Goal: Navigation & Orientation: Find specific page/section

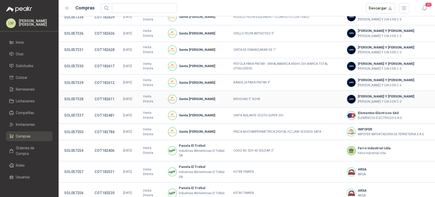
scroll to position [93, 0]
click at [81, 127] on button "SOL057350" at bounding box center [74, 131] width 24 height 9
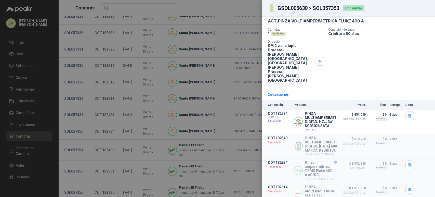
scroll to position [0, 0]
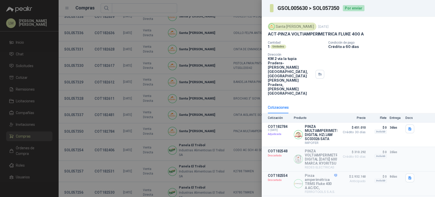
click at [152, 71] on div at bounding box center [217, 98] width 435 height 197
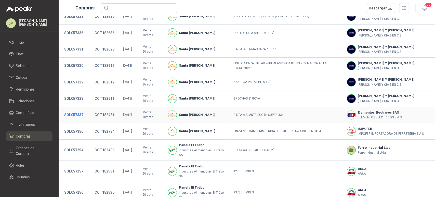
click at [73, 110] on button "SOL057337" at bounding box center [74, 114] width 24 height 9
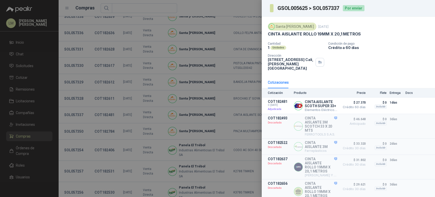
click at [76, 92] on div at bounding box center [217, 98] width 435 height 197
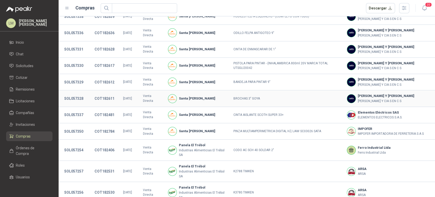
click at [76, 94] on button "SOL057328" at bounding box center [74, 98] width 24 height 9
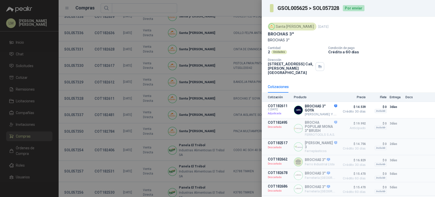
click at [76, 92] on div at bounding box center [217, 98] width 435 height 197
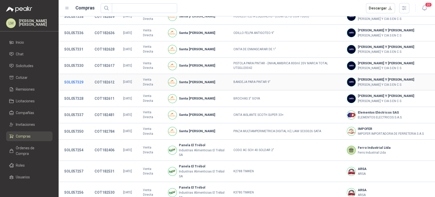
click at [79, 77] on button "SOL057329" at bounding box center [74, 81] width 24 height 9
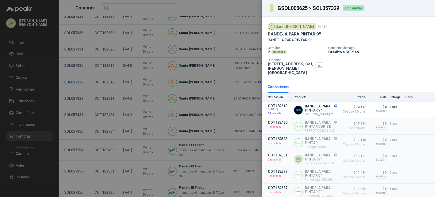
click at [79, 74] on div at bounding box center [217, 98] width 435 height 197
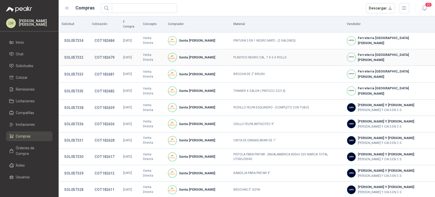
scroll to position [2, 0]
click at [77, 55] on button "SOL057332" at bounding box center [74, 57] width 24 height 9
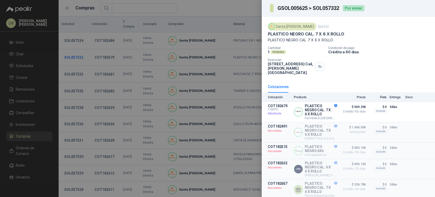
click at [77, 55] on div at bounding box center [217, 98] width 435 height 197
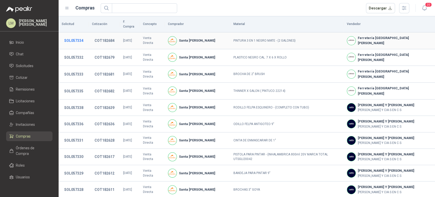
click at [73, 36] on button "SOL057334" at bounding box center [74, 40] width 24 height 9
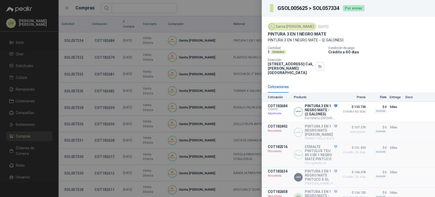
click at [72, 35] on div at bounding box center [217, 98] width 435 height 197
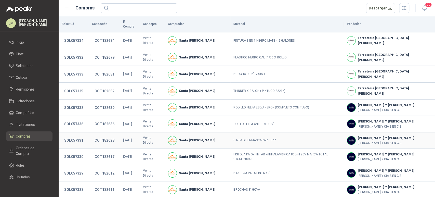
scroll to position [113, 0]
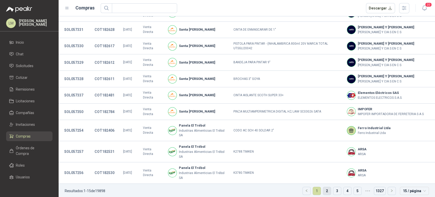
click at [323, 187] on link "2" at bounding box center [327, 191] width 8 height 8
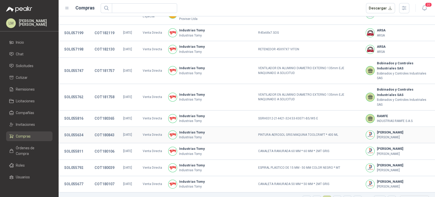
scroll to position [0, 0]
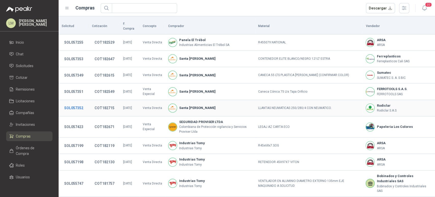
click at [75, 103] on button "SOL057352" at bounding box center [74, 107] width 24 height 9
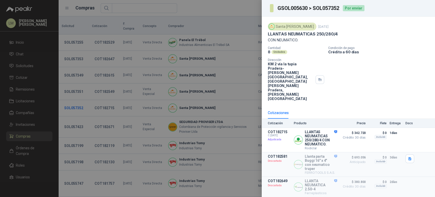
click at [75, 102] on div at bounding box center [217, 98] width 435 height 197
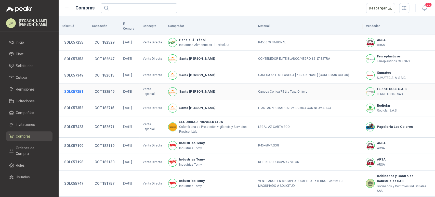
click at [78, 87] on button "SOL057351" at bounding box center [74, 91] width 24 height 9
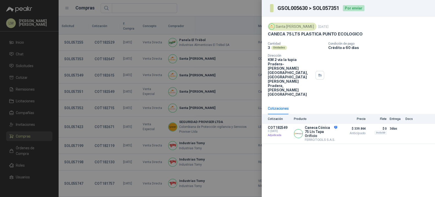
click at [87, 72] on div at bounding box center [217, 98] width 435 height 197
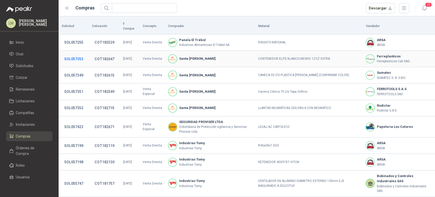
click at [77, 54] on button "SOL057353" at bounding box center [74, 58] width 24 height 9
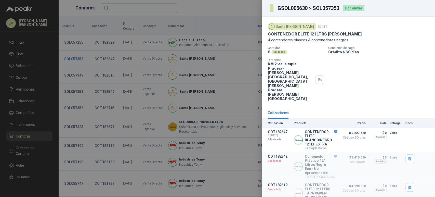
click at [77, 52] on div at bounding box center [217, 98] width 435 height 197
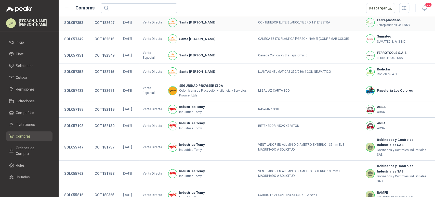
scroll to position [38, 0]
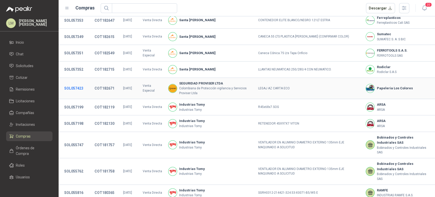
click at [75, 84] on button "SOL057423" at bounding box center [74, 88] width 24 height 9
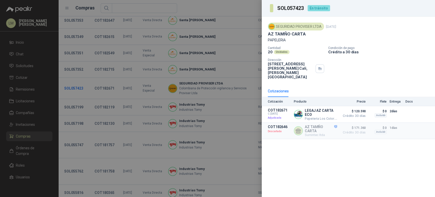
click at [75, 82] on div at bounding box center [217, 98] width 435 height 197
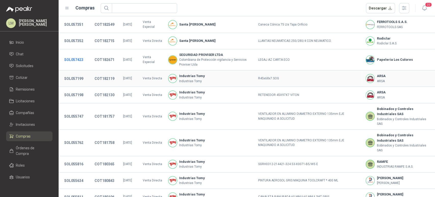
scroll to position [67, 0]
click at [76, 90] on button "SOL057198" at bounding box center [74, 94] width 24 height 9
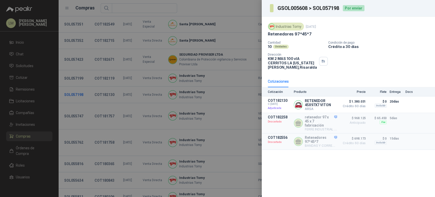
click at [76, 89] on div at bounding box center [217, 98] width 435 height 197
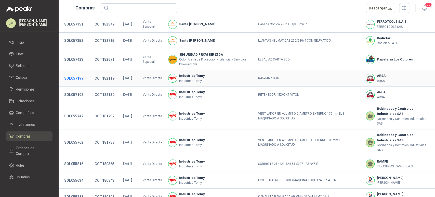
click at [78, 74] on button "SOL057199" at bounding box center [74, 78] width 24 height 9
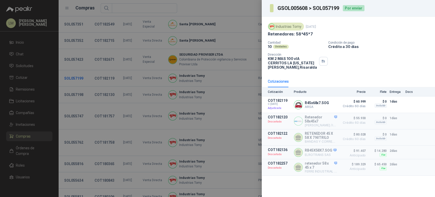
click at [78, 72] on div at bounding box center [217, 98] width 435 height 197
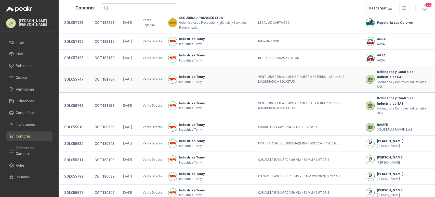
scroll to position [105, 0]
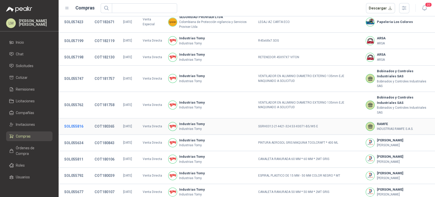
click at [77, 122] on button "SOL055816" at bounding box center [74, 126] width 24 height 9
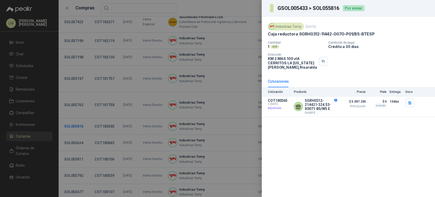
click at [77, 121] on div at bounding box center [217, 98] width 435 height 197
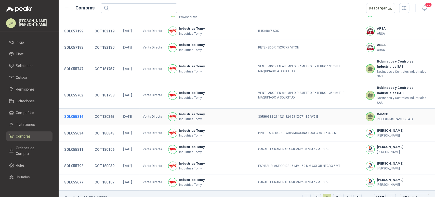
scroll to position [120, 0]
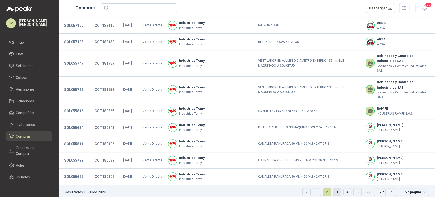
click at [333, 188] on link "3" at bounding box center [337, 192] width 8 height 8
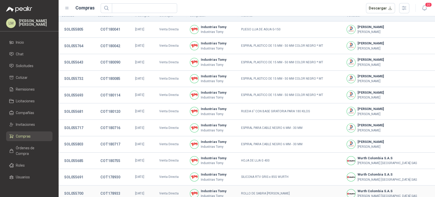
scroll to position [7, 0]
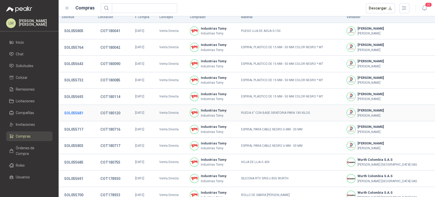
click at [76, 112] on button "SOL055681" at bounding box center [74, 112] width 24 height 9
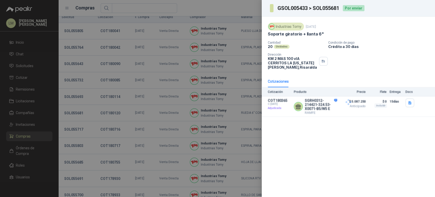
click at [76, 112] on div at bounding box center [217, 98] width 435 height 197
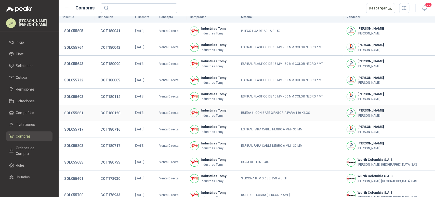
click at [76, 112] on button "SOL055681" at bounding box center [74, 112] width 24 height 9
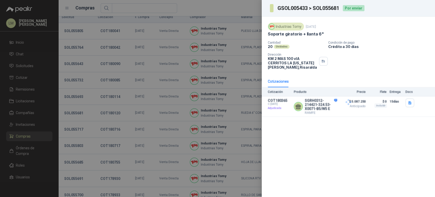
click at [76, 112] on div at bounding box center [217, 98] width 435 height 197
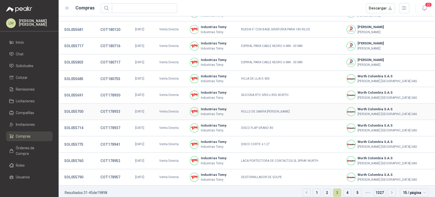
scroll to position [95, 0]
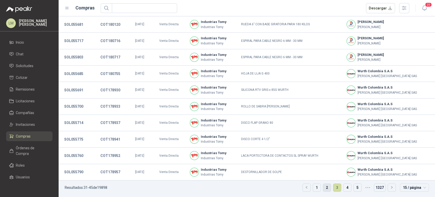
click at [323, 185] on link "2" at bounding box center [327, 187] width 8 height 8
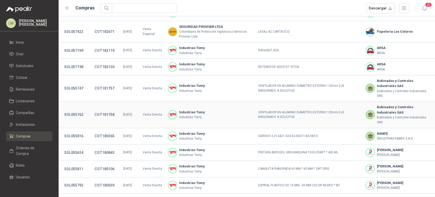
scroll to position [120, 0]
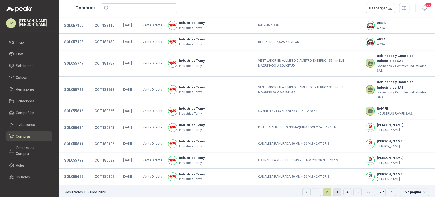
click at [333, 188] on link "3" at bounding box center [337, 192] width 8 height 8
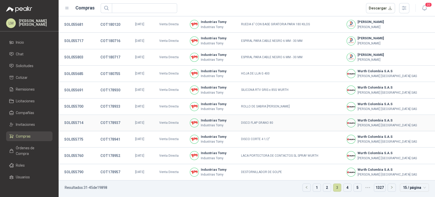
scroll to position [79, 0]
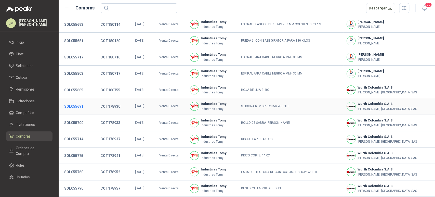
click at [75, 102] on button "SOL055691" at bounding box center [74, 106] width 24 height 9
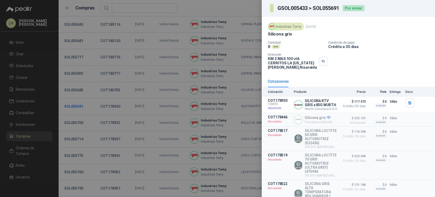
click at [75, 101] on div at bounding box center [217, 98] width 435 height 197
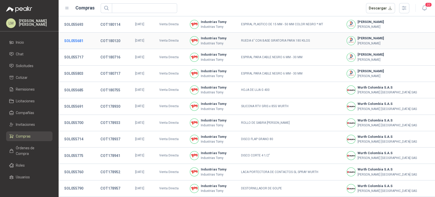
click at [75, 41] on button "SOL055681" at bounding box center [74, 40] width 24 height 9
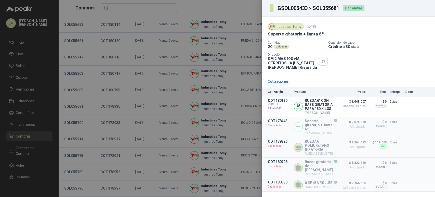
scroll to position [4, 0]
click at [173, 134] on div at bounding box center [217, 98] width 435 height 197
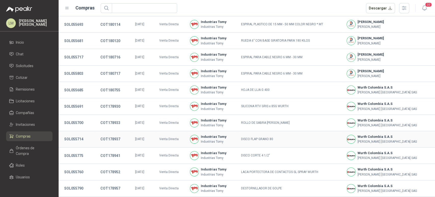
scroll to position [95, 0]
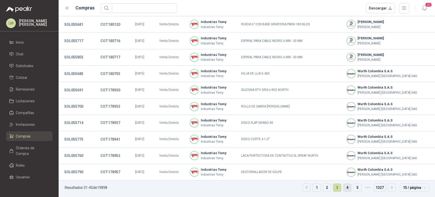
click at [343, 186] on link "4" at bounding box center [347, 187] width 8 height 8
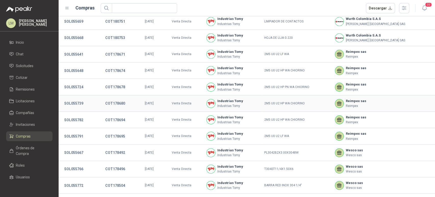
scroll to position [58, 0]
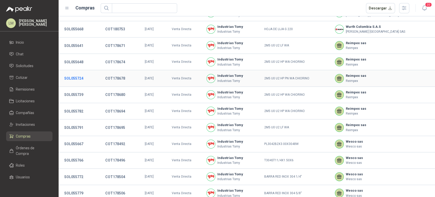
click at [78, 76] on button "SOL055724" at bounding box center [74, 78] width 24 height 9
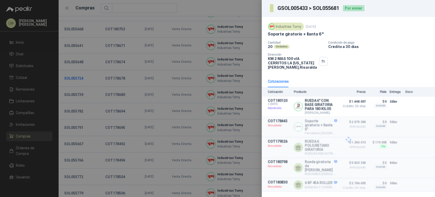
scroll to position [0, 0]
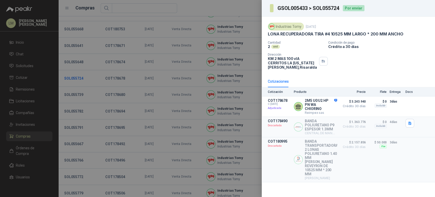
click at [78, 76] on div at bounding box center [217, 98] width 435 height 197
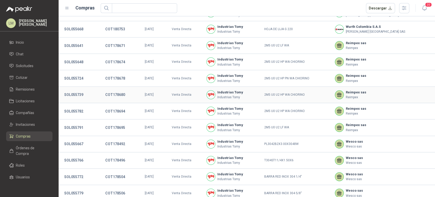
scroll to position [95, 0]
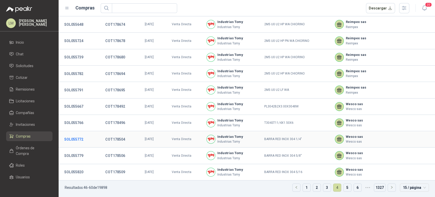
click at [79, 136] on button "SOL055772" at bounding box center [74, 139] width 24 height 9
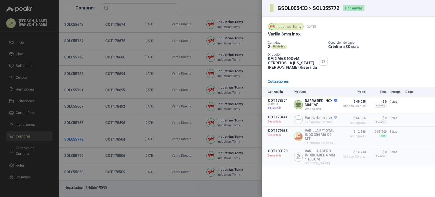
click at [79, 136] on div at bounding box center [217, 98] width 435 height 197
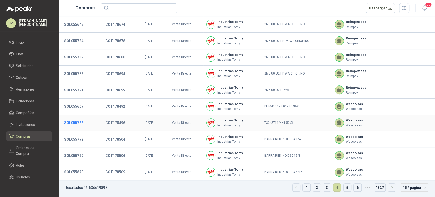
click at [79, 121] on button "SOL055766" at bounding box center [74, 122] width 24 height 9
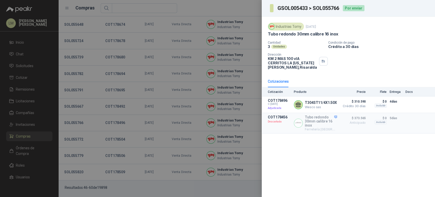
click at [121, 135] on div at bounding box center [217, 98] width 435 height 197
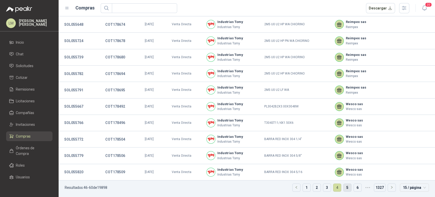
click at [343, 186] on link "5" at bounding box center [347, 187] width 8 height 8
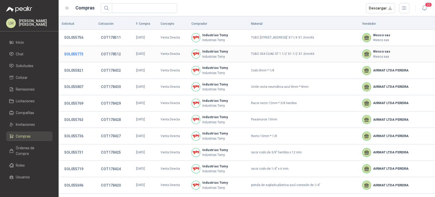
click at [75, 56] on button "SOL055773" at bounding box center [74, 53] width 24 height 9
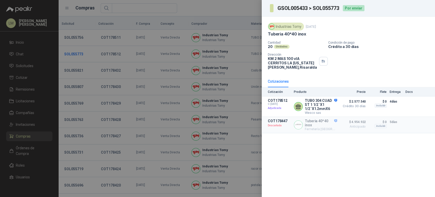
click at [75, 56] on div at bounding box center [217, 98] width 435 height 197
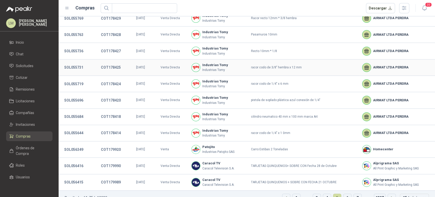
scroll to position [95, 0]
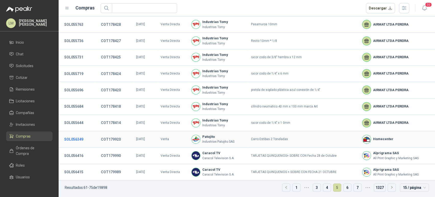
click at [77, 140] on button "SOL056349" at bounding box center [74, 139] width 24 height 9
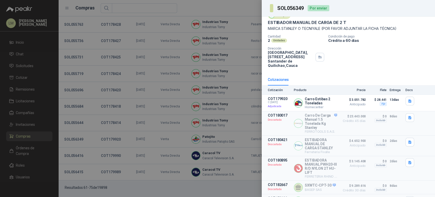
scroll to position [0, 0]
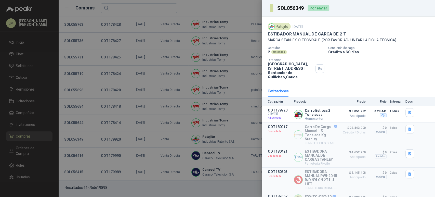
click at [108, 133] on div at bounding box center [217, 98] width 435 height 197
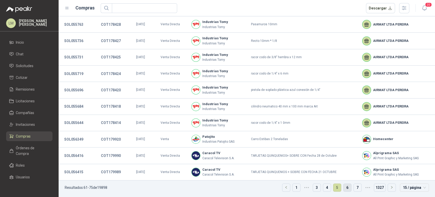
click at [344, 186] on link "6" at bounding box center [347, 187] width 8 height 8
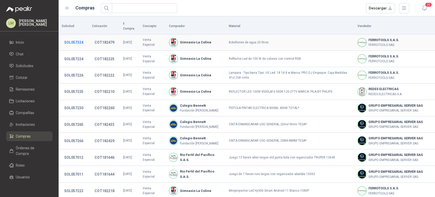
click at [77, 38] on button "SOL057324" at bounding box center [74, 42] width 24 height 9
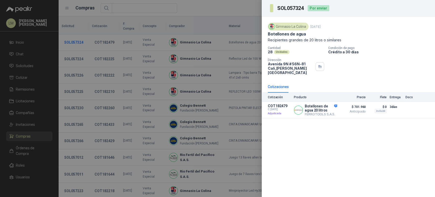
click at [77, 37] on div at bounding box center [217, 98] width 435 height 197
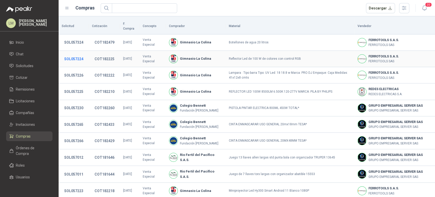
click at [75, 54] on button "SOL057224" at bounding box center [74, 58] width 24 height 9
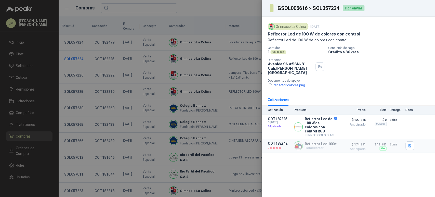
click at [75, 54] on div at bounding box center [217, 98] width 435 height 197
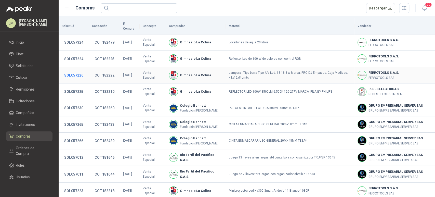
click at [74, 71] on button "SOL057226" at bounding box center [74, 75] width 24 height 9
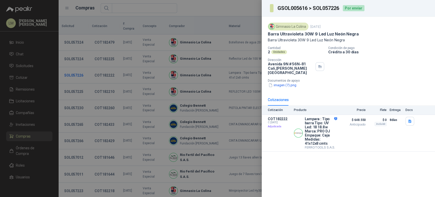
click at [74, 71] on div at bounding box center [217, 98] width 435 height 197
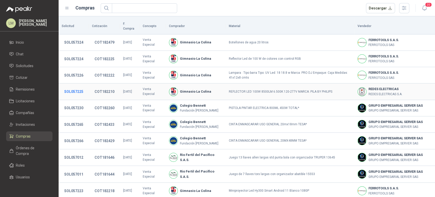
click at [75, 88] on button "SOL057225" at bounding box center [74, 91] width 24 height 9
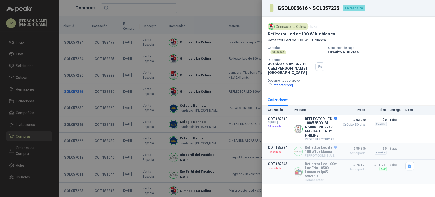
click at [75, 88] on div at bounding box center [217, 98] width 435 height 197
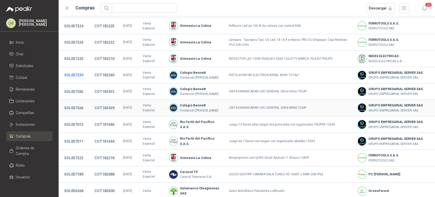
scroll to position [34, 0]
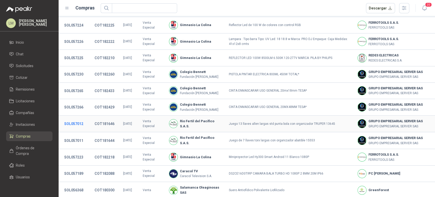
click at [78, 119] on button "SOL057012" at bounding box center [74, 123] width 24 height 9
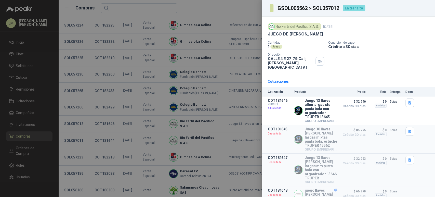
click at [77, 136] on div at bounding box center [217, 98] width 435 height 197
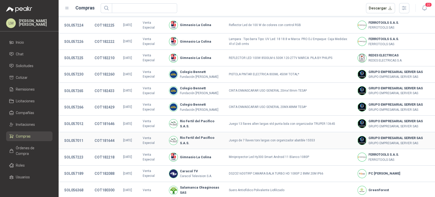
click at [77, 136] on button "SOL057011" at bounding box center [74, 140] width 24 height 9
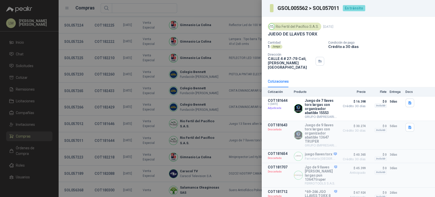
click at [77, 136] on div at bounding box center [217, 98] width 435 height 197
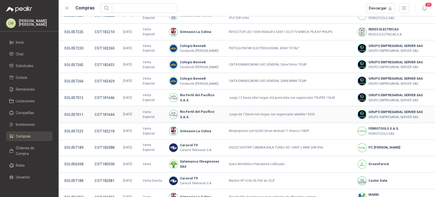
scroll to position [60, 0]
click at [73, 126] on button "SOL057223" at bounding box center [74, 130] width 24 height 9
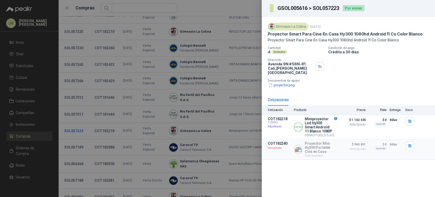
click at [73, 125] on div at bounding box center [217, 98] width 435 height 197
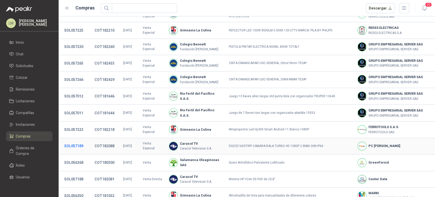
scroll to position [62, 0]
click at [81, 141] on button "SOL057189" at bounding box center [74, 145] width 24 height 9
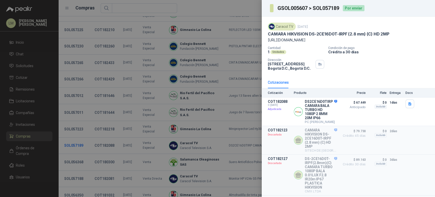
click at [81, 140] on div at bounding box center [217, 98] width 435 height 197
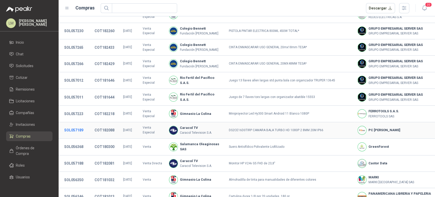
scroll to position [82, 0]
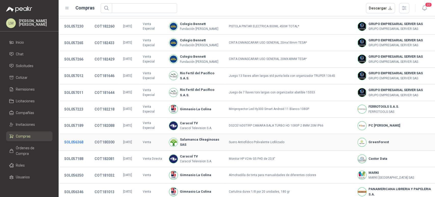
click at [76, 137] on button "SOL056368" at bounding box center [74, 141] width 24 height 9
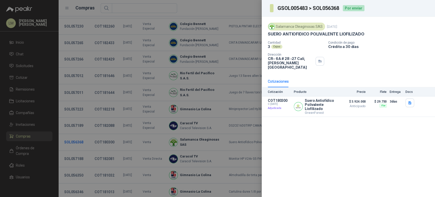
click at [76, 137] on div at bounding box center [217, 98] width 435 height 197
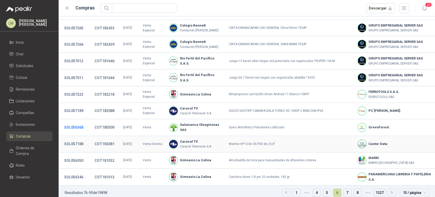
scroll to position [97, 0]
click at [79, 139] on button "SOL057188" at bounding box center [74, 143] width 24 height 9
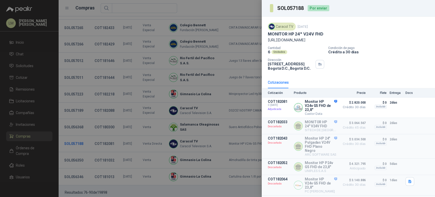
click at [79, 137] on div at bounding box center [217, 98] width 435 height 197
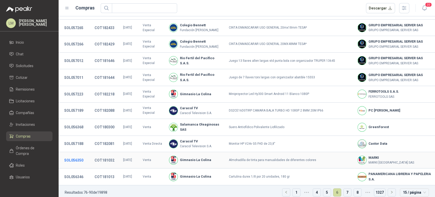
click at [79, 155] on button "SOL056350" at bounding box center [74, 159] width 24 height 9
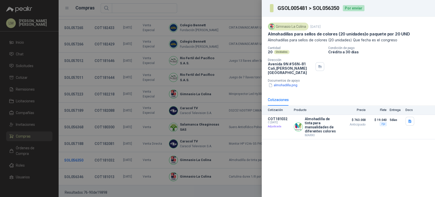
click at [79, 153] on div at bounding box center [217, 98] width 435 height 197
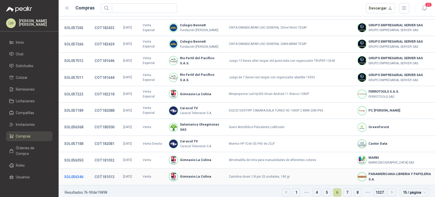
click at [76, 172] on button "SOL056346" at bounding box center [74, 176] width 24 height 9
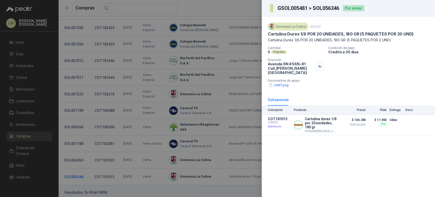
click at [76, 171] on div at bounding box center [217, 98] width 435 height 197
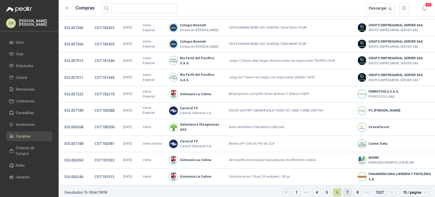
click at [344, 188] on link "7" at bounding box center [347, 192] width 8 height 8
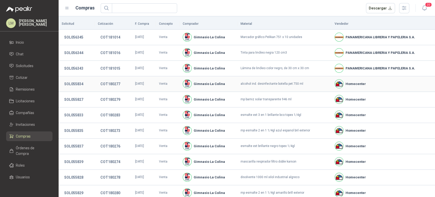
scroll to position [86, 0]
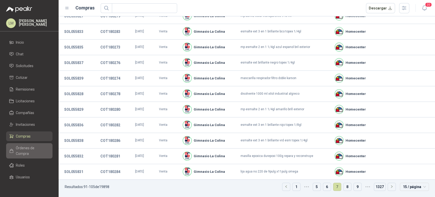
click at [29, 147] on span "Órdenes de Compra" at bounding box center [32, 150] width 32 height 11
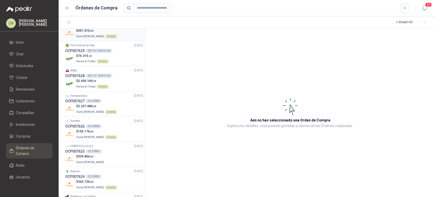
scroll to position [92, 0]
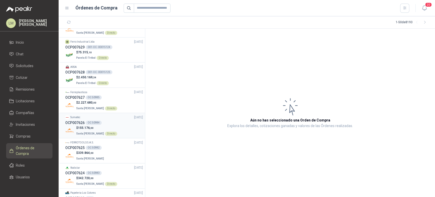
click at [108, 113] on li "Sumatec [DATE] OCP007626 OC 50984 $ 155.176 ,00 Santa [PERSON_NAME] Directo" at bounding box center [102, 125] width 86 height 25
click at [109, 104] on p "$ 2.227.680 ,00" at bounding box center [96, 102] width 41 height 5
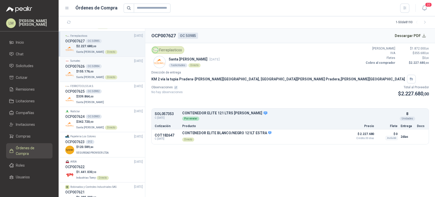
scroll to position [149, 0]
click at [102, 96] on div "$ 339.864 ,00 [GEOGRAPHIC_DATA][PERSON_NAME]" at bounding box center [104, 99] width 78 height 10
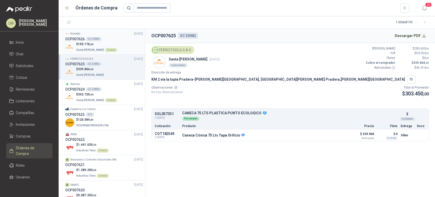
scroll to position [179, 0]
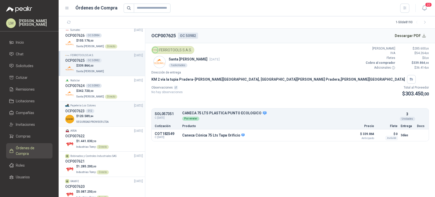
click at [105, 114] on p "$ 120.589 ,84" at bounding box center [92, 116] width 33 height 5
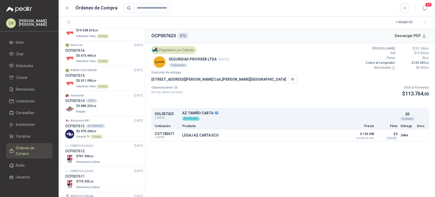
scroll to position [421, 0]
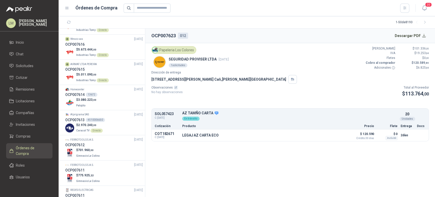
click at [110, 93] on div "OCP007614 13672" at bounding box center [104, 95] width 78 height 6
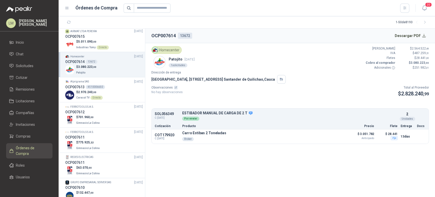
scroll to position [461, 0]
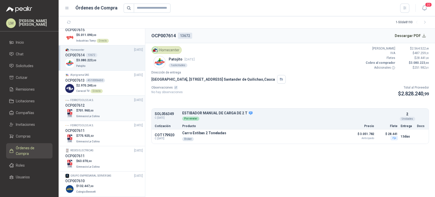
click at [106, 107] on div "OCP007612" at bounding box center [104, 105] width 78 height 6
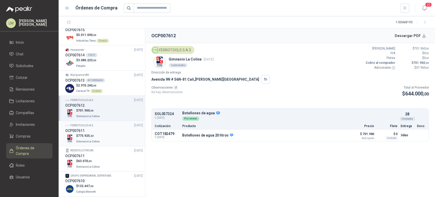
click at [98, 134] on p "$ 775.925 ,22" at bounding box center [88, 135] width 24 height 5
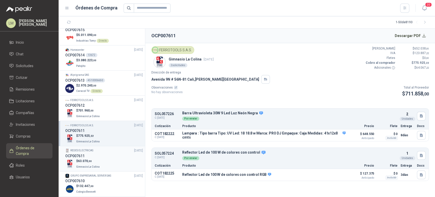
click at [106, 156] on div "OCP007611" at bounding box center [104, 156] width 78 height 6
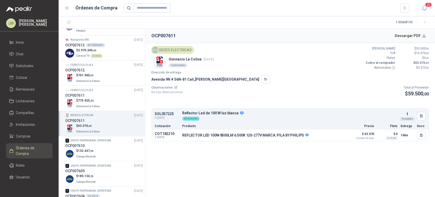
scroll to position [497, 0]
click at [108, 150] on div "$ 132.447 ,00 Colegio [PERSON_NAME]" at bounding box center [104, 152] width 78 height 10
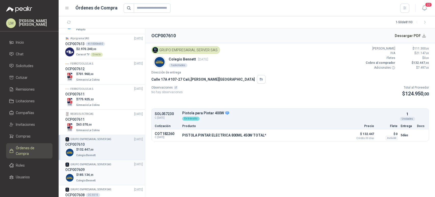
click at [106, 170] on div "OCP007609" at bounding box center [104, 170] width 78 height 6
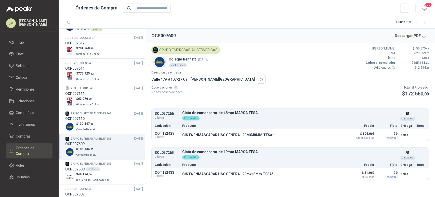
scroll to position [536, 0]
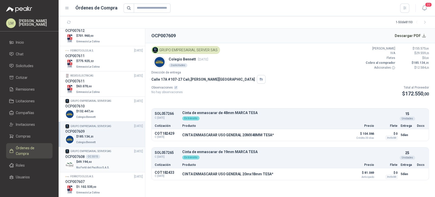
click at [111, 161] on div "$ 49.194 ,60 Rio Fertil [PERSON_NAME] S.A.S." at bounding box center [104, 164] width 78 height 10
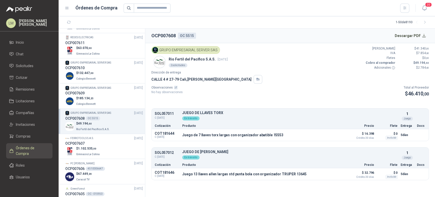
scroll to position [574, 0]
click at [110, 149] on div "$ 1.102.535 ,00 Gimnasio La [MEDICAL_DATA]" at bounding box center [104, 151] width 78 height 10
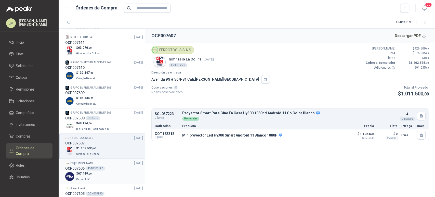
click at [108, 165] on div "OCP007606 4510006647" at bounding box center [104, 168] width 78 height 6
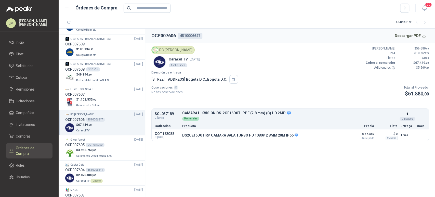
scroll to position [623, 0]
click at [108, 154] on span "Salamanca Oleaginosas SAS" at bounding box center [94, 155] width 36 height 3
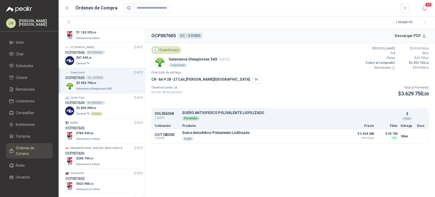
scroll to position [695, 0]
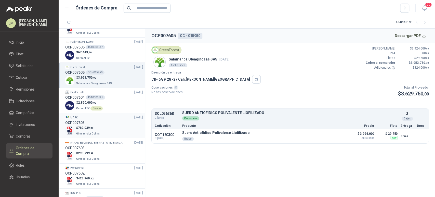
click at [104, 120] on div "OCP007603" at bounding box center [104, 123] width 78 height 6
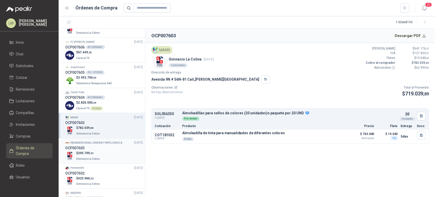
click at [102, 151] on div "$ 295.799 ,99 Gimnasio La [MEDICAL_DATA]" at bounding box center [104, 156] width 78 height 10
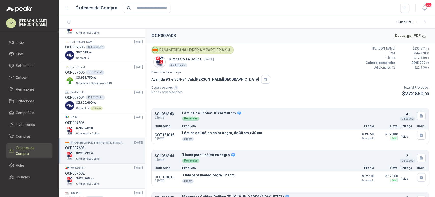
click at [99, 175] on div "OCP007602" at bounding box center [104, 173] width 78 height 6
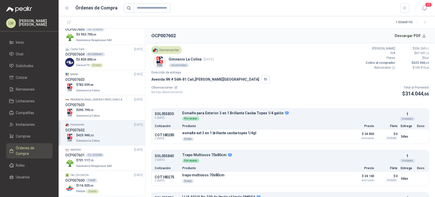
scroll to position [740, 0]
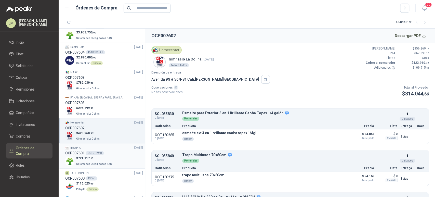
click at [105, 154] on div "OCP007601 OC -015948" at bounding box center [104, 153] width 78 height 6
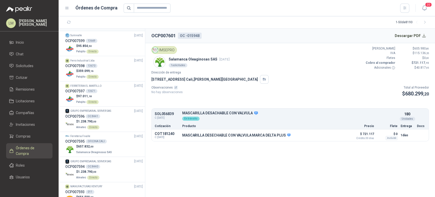
scroll to position [902, 0]
click at [112, 145] on div "$ 657.832 ,00 Salamanca Oleaginosas SAS" at bounding box center [104, 149] width 78 height 10
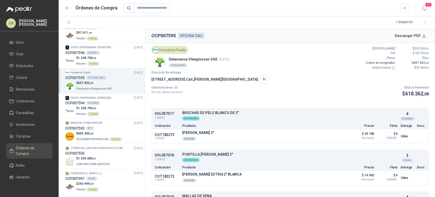
scroll to position [968, 0]
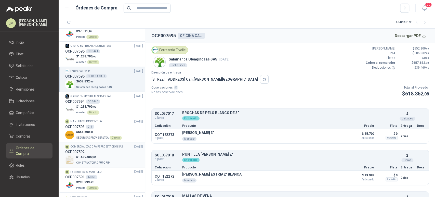
click at [114, 158] on div "$ 1.539.000 ,01 CONSTRUCTORA GRUPO FIP" at bounding box center [104, 159] width 78 height 10
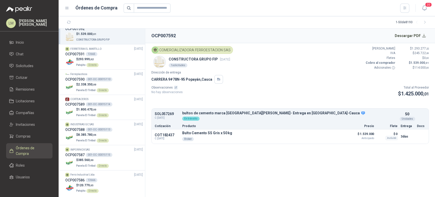
scroll to position [1094, 0]
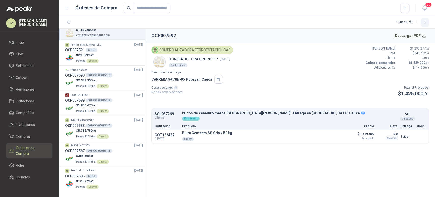
click at [423, 24] on button "button" at bounding box center [425, 22] width 8 height 8
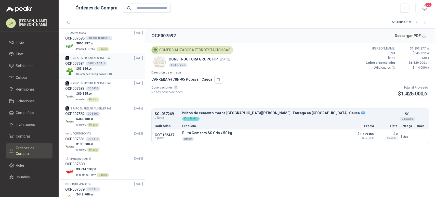
click at [111, 70] on div "$ 83.126 ,26 Salamanca Oleaginosas SAS" at bounding box center [104, 71] width 78 height 10
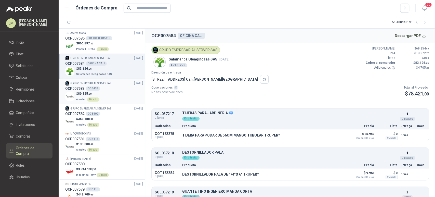
click at [110, 91] on div "$ 80.325 ,00 Almatec Directo" at bounding box center [104, 96] width 78 height 10
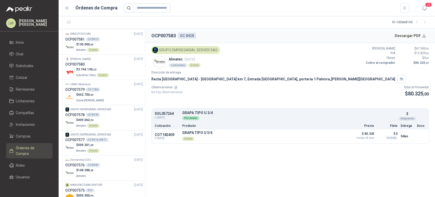
scroll to position [100, 0]
click at [110, 92] on div "$ 442.700 ,00 Santa [PERSON_NAME]" at bounding box center [104, 97] width 78 height 10
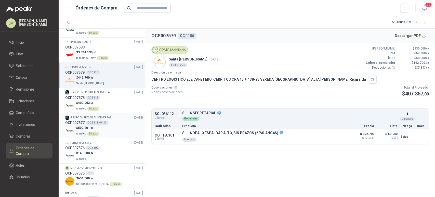
scroll to position [117, 0]
click at [109, 151] on div "$ 148.388 ,24 Almatec" at bounding box center [104, 155] width 78 height 10
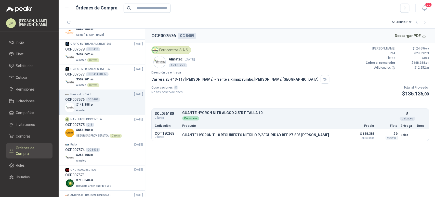
scroll to position [167, 0]
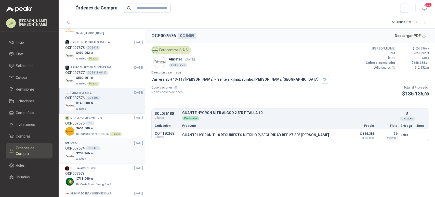
click at [110, 147] on div "OCP007574 OC 8436" at bounding box center [104, 148] width 78 height 6
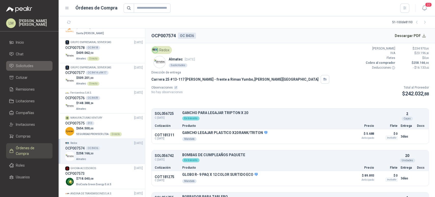
click at [32, 65] on span "Solicitudes" at bounding box center [25, 66] width 18 height 6
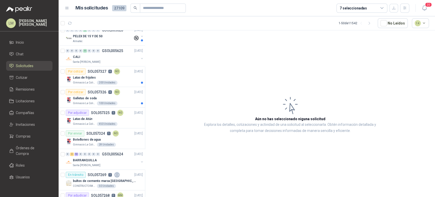
scroll to position [398, 0]
click at [110, 113] on div "Por adjudicar SOL057325 1 NO" at bounding box center [95, 112] width 58 height 6
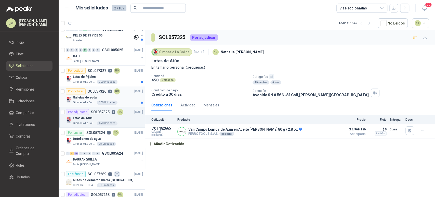
click at [106, 98] on div "Galletas de soda" at bounding box center [108, 97] width 70 height 6
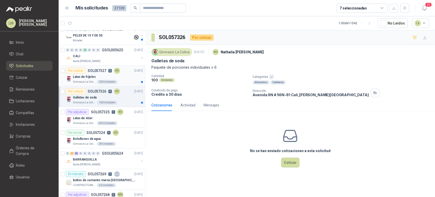
click at [101, 75] on div "Latas de frijoles" at bounding box center [108, 77] width 70 height 6
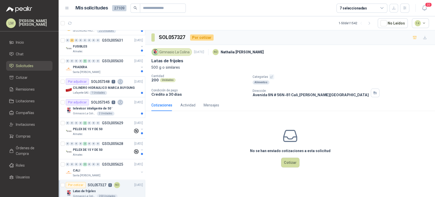
scroll to position [281, 0]
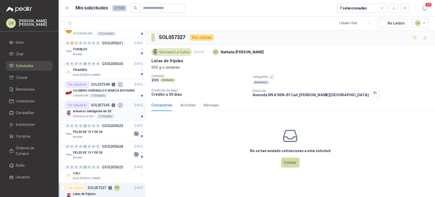
click at [100, 111] on p "televisor inteligente de 50¨" at bounding box center [93, 111] width 40 height 5
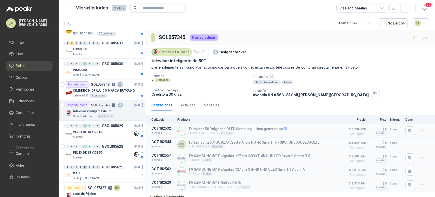
scroll to position [4, 0]
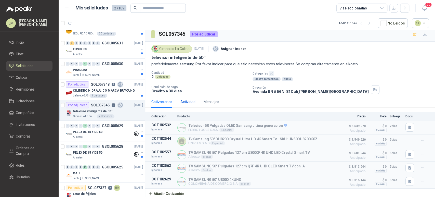
click at [185, 103] on div "Actividad" at bounding box center [187, 102] width 15 height 6
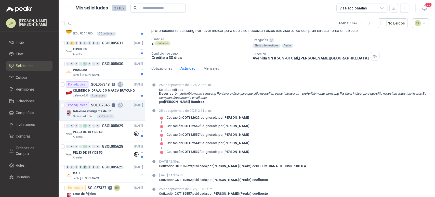
scroll to position [0, 0]
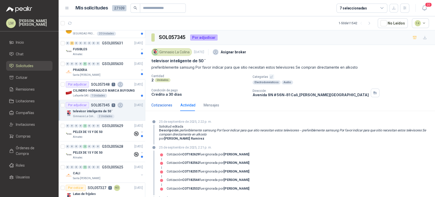
click at [168, 108] on div "Cotizaciones" at bounding box center [161, 105] width 21 height 6
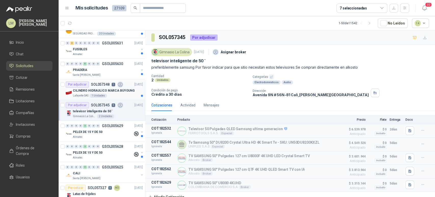
click at [97, 92] on p "CILINDRO HIDRAULICO MARCA BUYOUNG" at bounding box center [104, 90] width 62 height 5
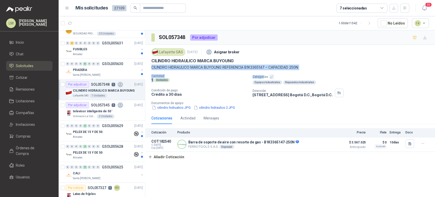
drag, startPoint x: 152, startPoint y: 67, endPoint x: 263, endPoint y: 72, distance: 111.2
click at [263, 72] on div "Lafayette SAS [DATE] Asignar broker CILINDRO HIDRAULICO MARCA BUYOUNG CILINDRO …" at bounding box center [289, 78] width 277 height 63
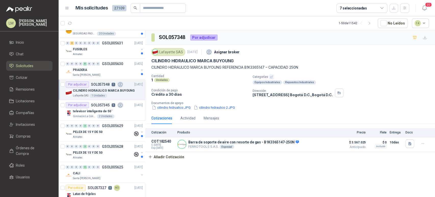
click at [177, 61] on p "CILINDRO HIDRAULICO MARCA BUYOUNG" at bounding box center [192, 60] width 82 height 5
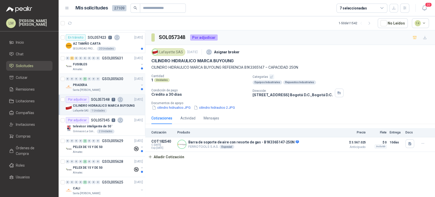
scroll to position [266, 0]
click at [111, 79] on p "GSOL005630" at bounding box center [112, 79] width 21 height 4
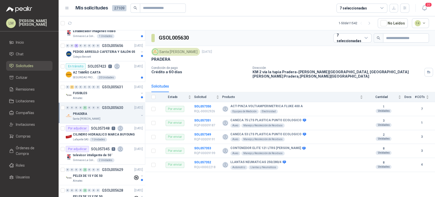
scroll to position [236, 0]
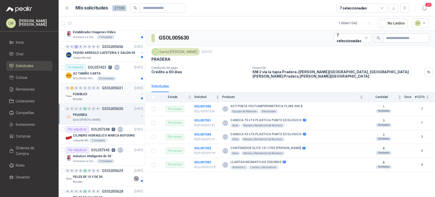
click at [103, 93] on div "FUSIBLES" at bounding box center [106, 94] width 66 height 6
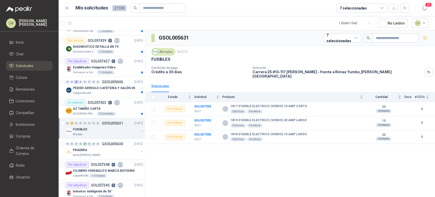
scroll to position [198, 0]
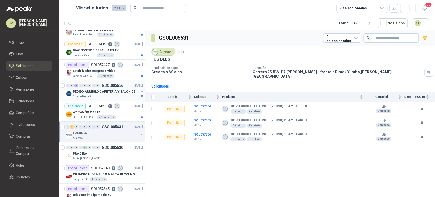
click at [92, 91] on p "PEDIDO ARREGLO CAFETERIA Y SALÓN 05" at bounding box center [104, 91] width 62 height 5
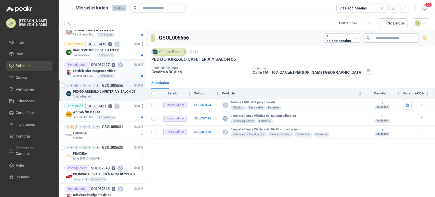
click at [95, 66] on p "SOL057427" at bounding box center [100, 65] width 19 height 4
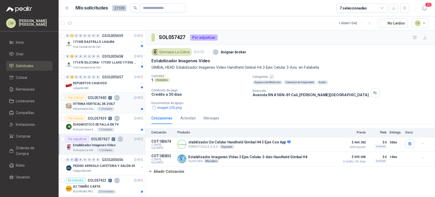
scroll to position [123, 0]
click at [102, 84] on p "REPUESTOS CAUCHOS" at bounding box center [90, 83] width 34 height 5
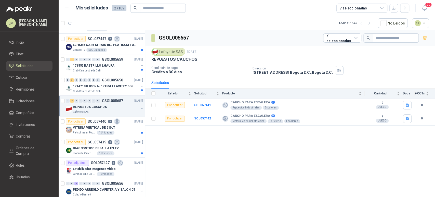
scroll to position [100, 0]
click at [102, 84] on p "171476 SILICONA- 171551 LLAVE 171556 CHAZO" at bounding box center [104, 86] width 63 height 5
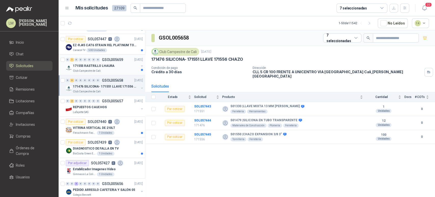
click at [110, 63] on div "171555 RASTRILLO LHAURA" at bounding box center [106, 66] width 66 height 6
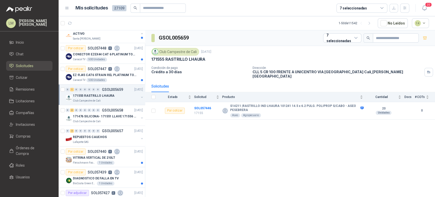
scroll to position [69, 0]
click at [93, 73] on p "EZ-RJ45 CAT6 STRAIN REL PLATINUM TOOLS" at bounding box center [104, 75] width 63 height 5
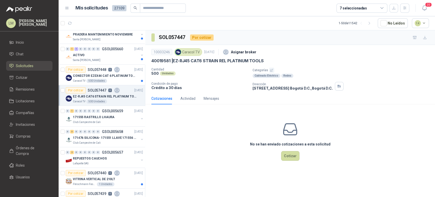
scroll to position [48, 0]
click at [101, 74] on p "CONECTOR EZEX44 CAT 6 PLATINUM TOOLS" at bounding box center [104, 76] width 63 height 5
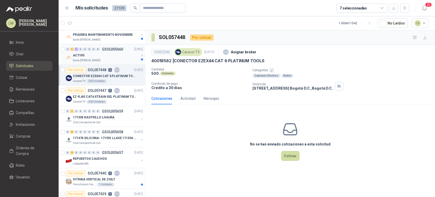
click at [104, 51] on div "0 1 1 0 0 0 0 0 GSOL005660 [DATE]" at bounding box center [105, 49] width 78 height 6
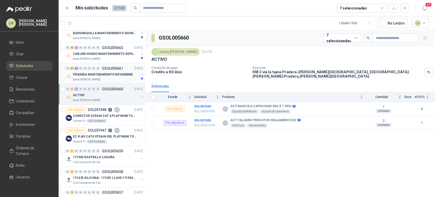
scroll to position [0, 0]
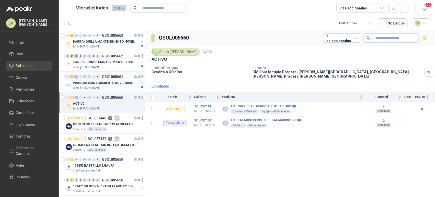
click at [111, 82] on p "PRADERA MANTENIMIENTO NOVIEMBRE" at bounding box center [103, 83] width 60 height 5
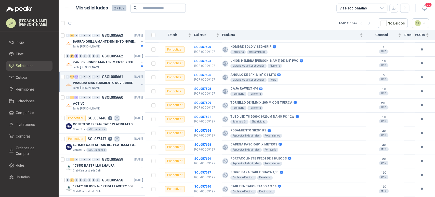
scroll to position [3083, 0]
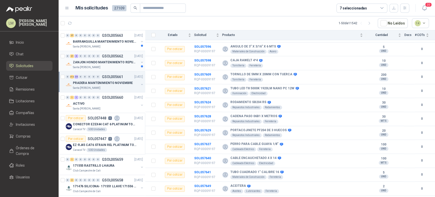
click at [91, 61] on p "ZANJON HONDO MANTENIMIENTO REPUESTOS" at bounding box center [104, 62] width 63 height 5
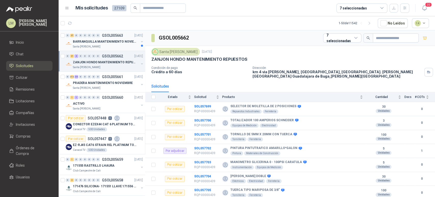
click at [108, 43] on p "BARRANQUILLA MANTENIMIENTO NOVIEMBRE" at bounding box center [104, 41] width 63 height 5
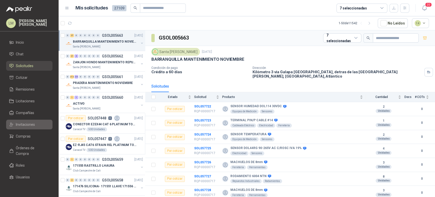
click at [21, 123] on span "Invitaciones" at bounding box center [25, 125] width 19 height 6
